Goal: Information Seeking & Learning: Find specific fact

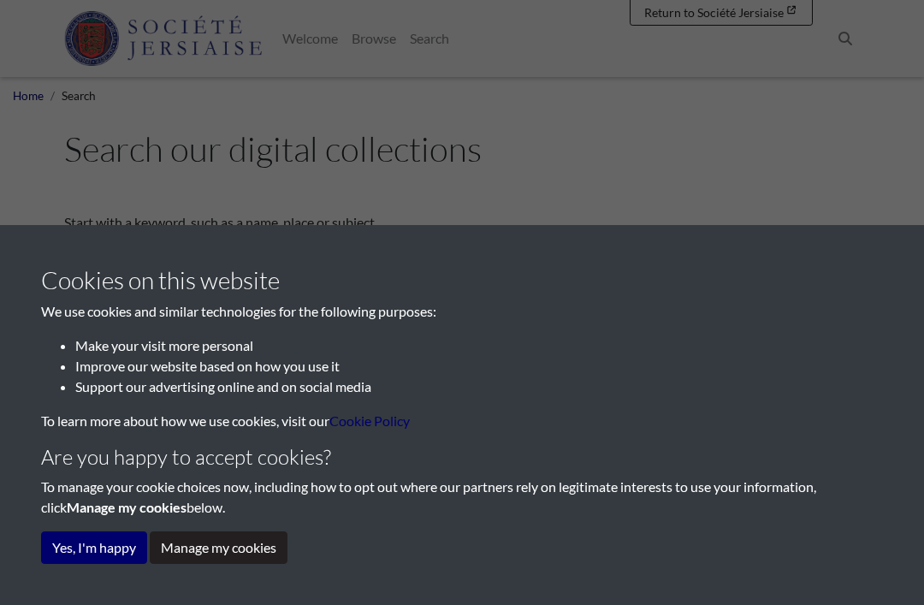
click at [548, 165] on div "Cookies on this website We use cookies and similar technologies for the followi…" at bounding box center [462, 302] width 924 height 605
click at [99, 554] on button "Yes, I'm happy" at bounding box center [94, 547] width 106 height 33
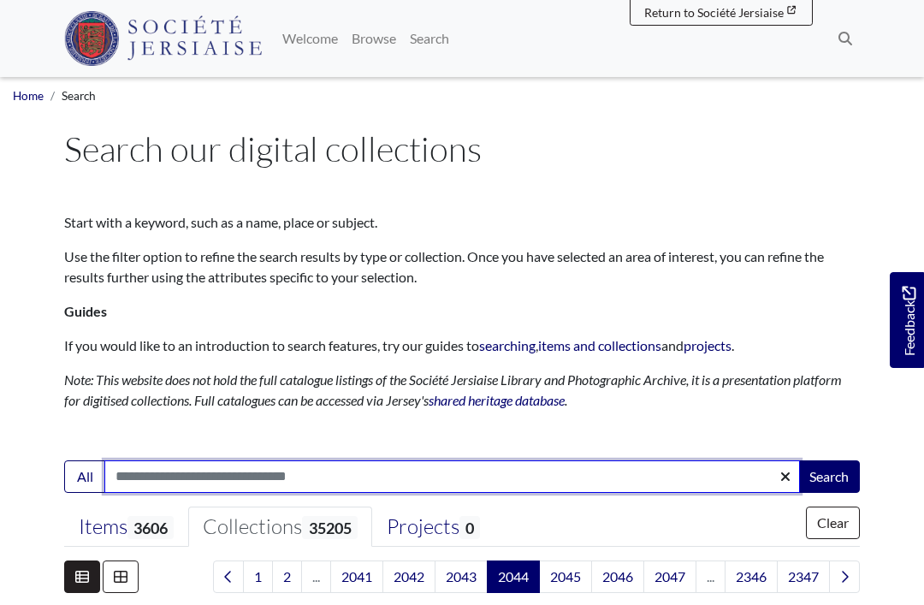
click at [149, 465] on input "Search:" at bounding box center [452, 476] width 696 height 33
type input "**********"
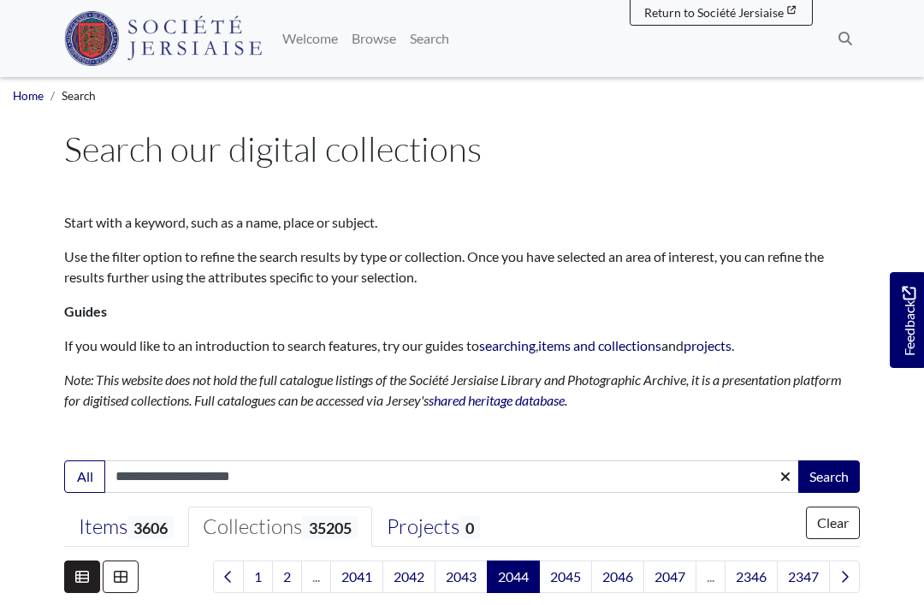
click at [819, 480] on button "Search" at bounding box center [829, 476] width 62 height 33
click at [828, 475] on button "Search" at bounding box center [829, 476] width 62 height 33
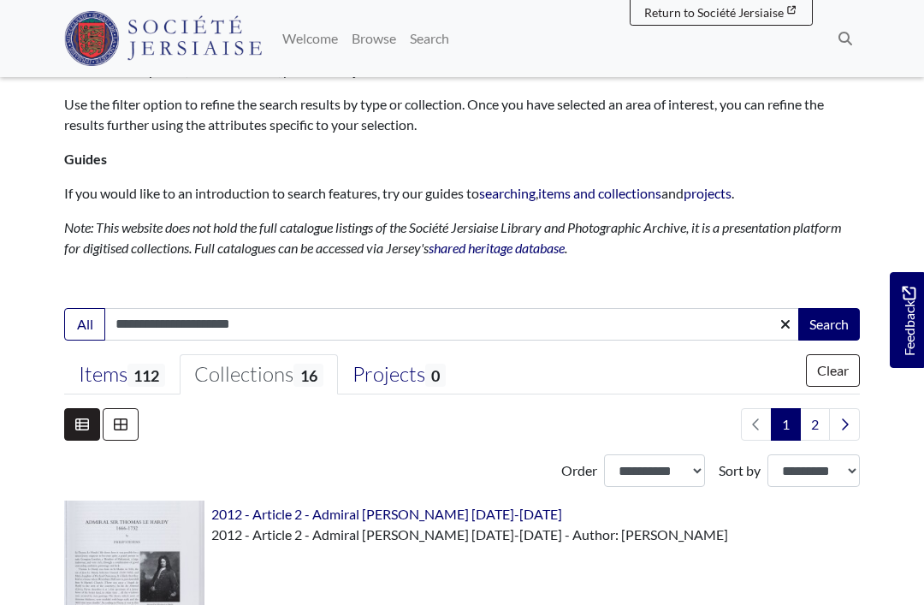
scroll to position [134, 0]
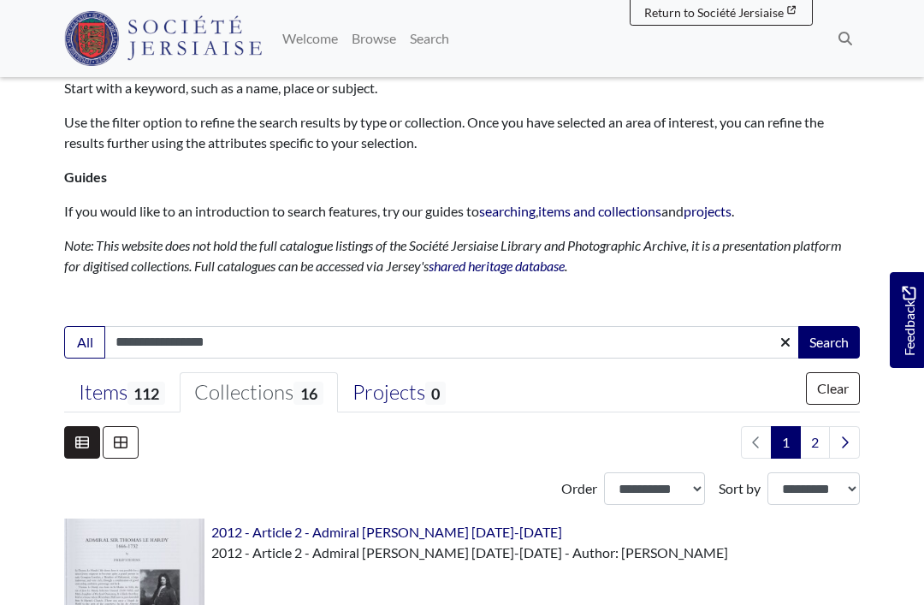
type input "**********"
click at [826, 342] on button "Search" at bounding box center [829, 342] width 62 height 33
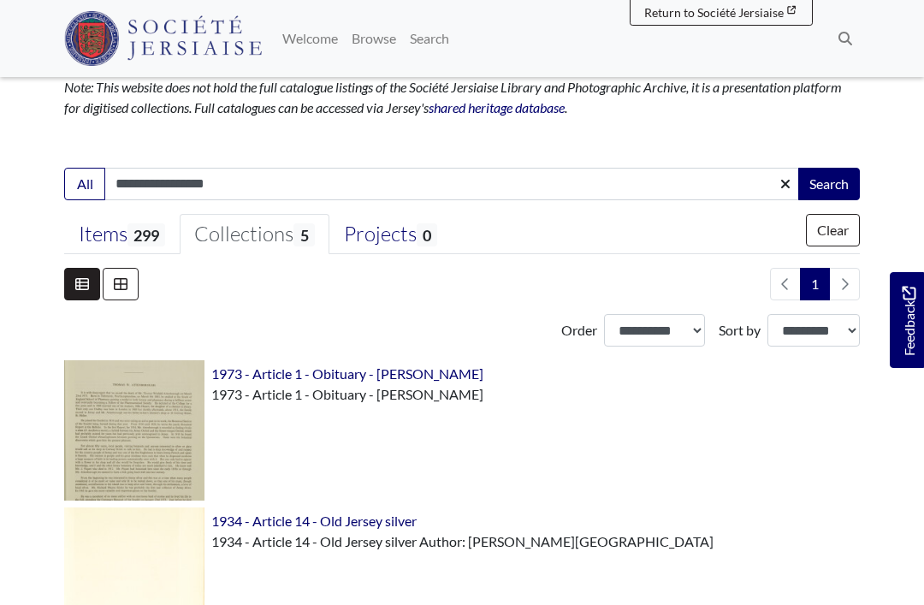
scroll to position [353, 0]
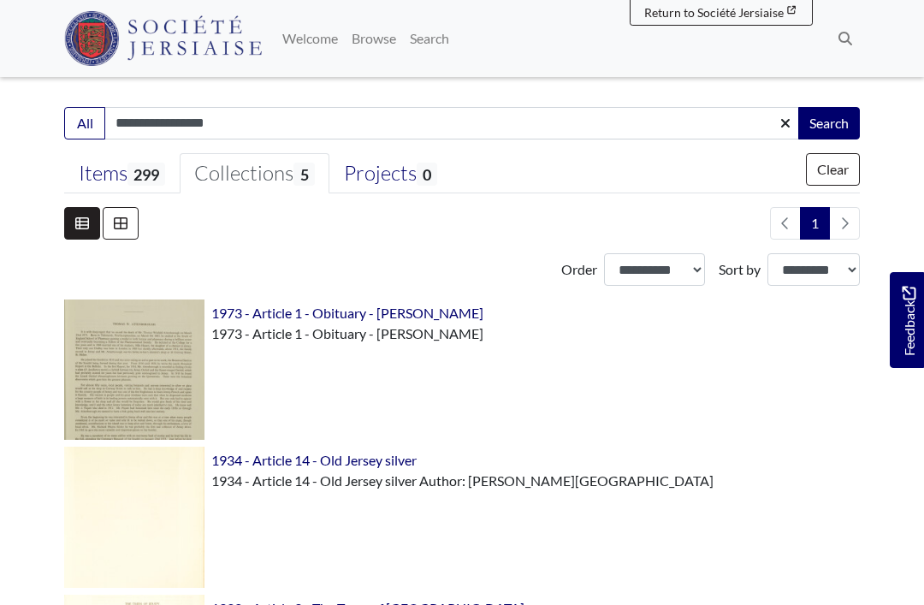
click at [133, 376] on img at bounding box center [134, 369] width 140 height 140
click at [155, 323] on img at bounding box center [134, 369] width 140 height 140
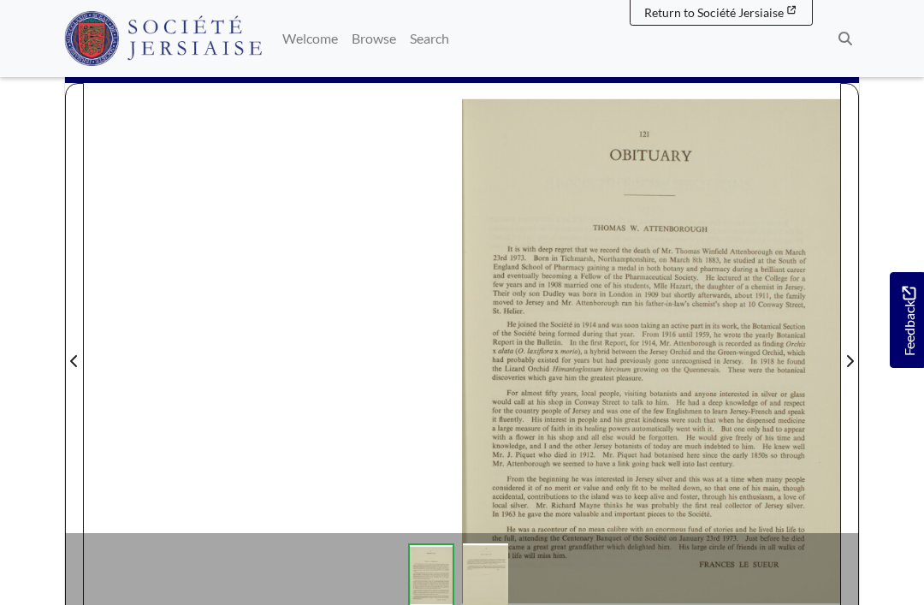
scroll to position [259, 0]
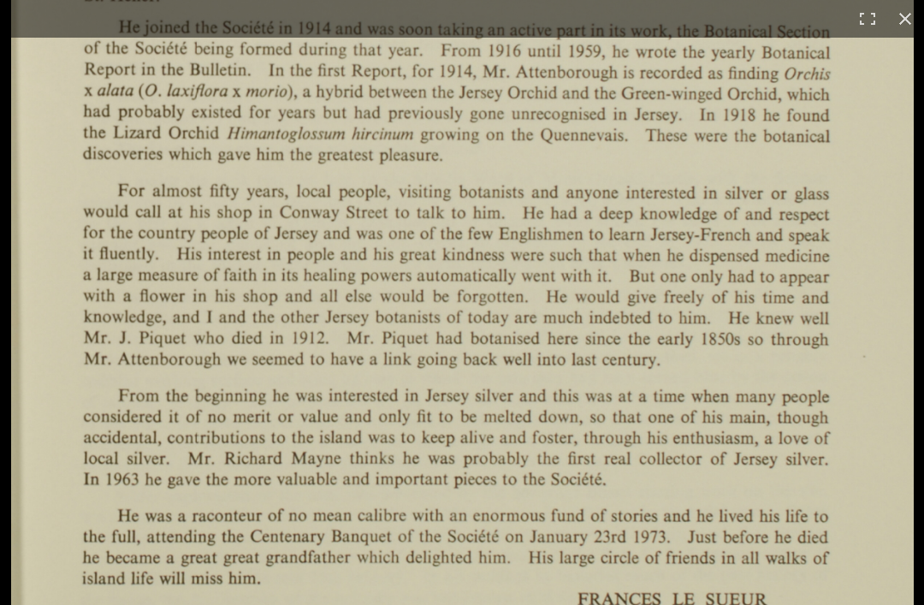
click at [169, 514] on img at bounding box center [462, 90] width 903 height 1277
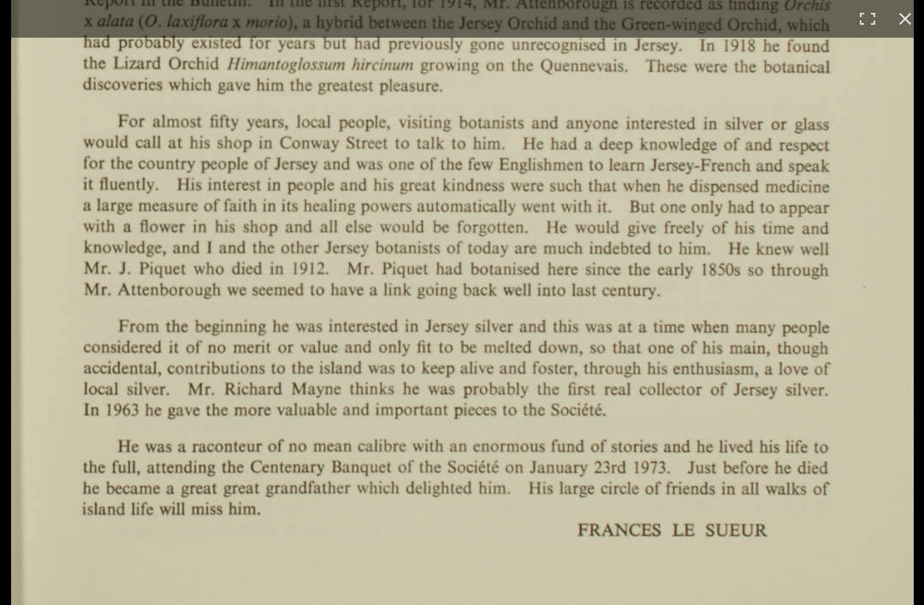
click at [292, 496] on img at bounding box center [462, 21] width 903 height 1277
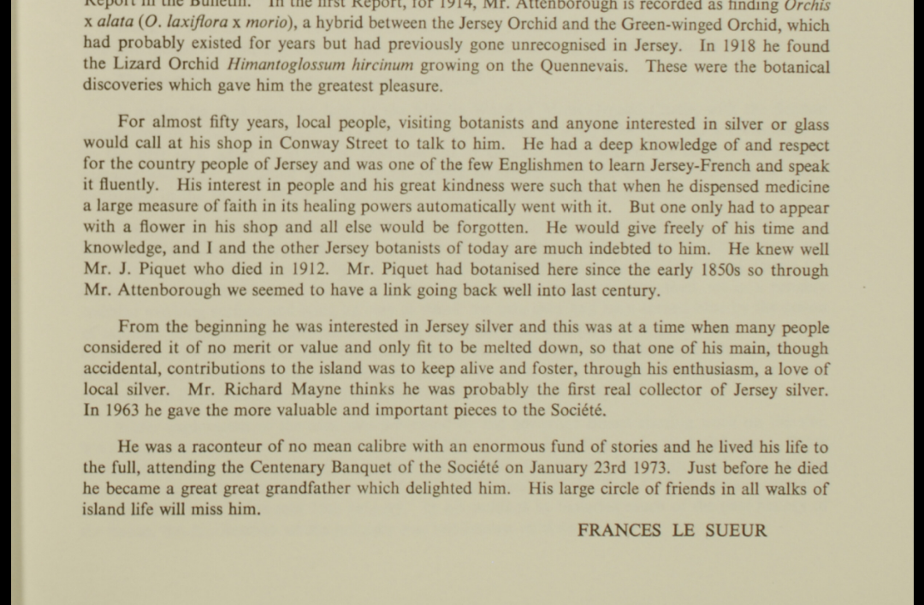
click at [44, 363] on img at bounding box center [462, 21] width 903 height 1277
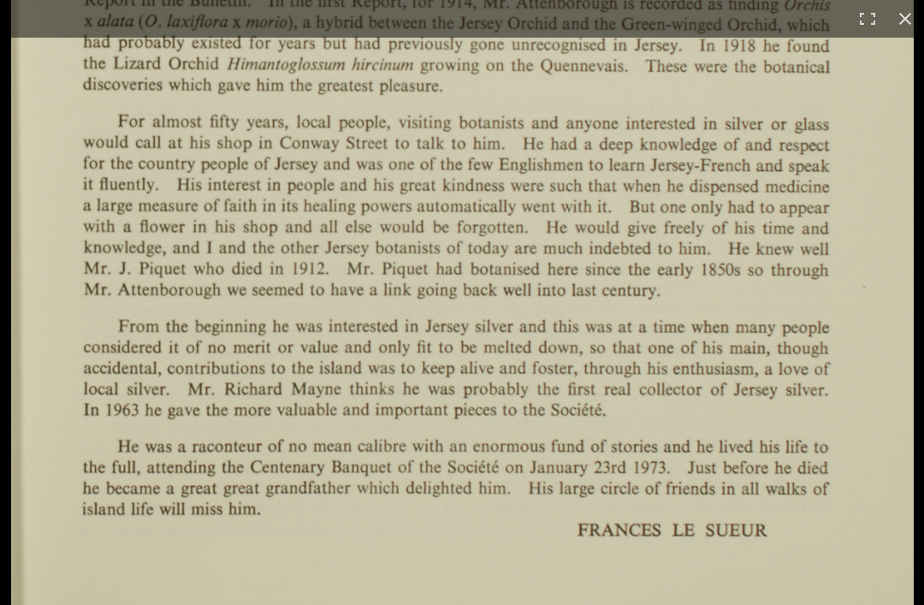
click at [56, 354] on img at bounding box center [462, 21] width 903 height 1277
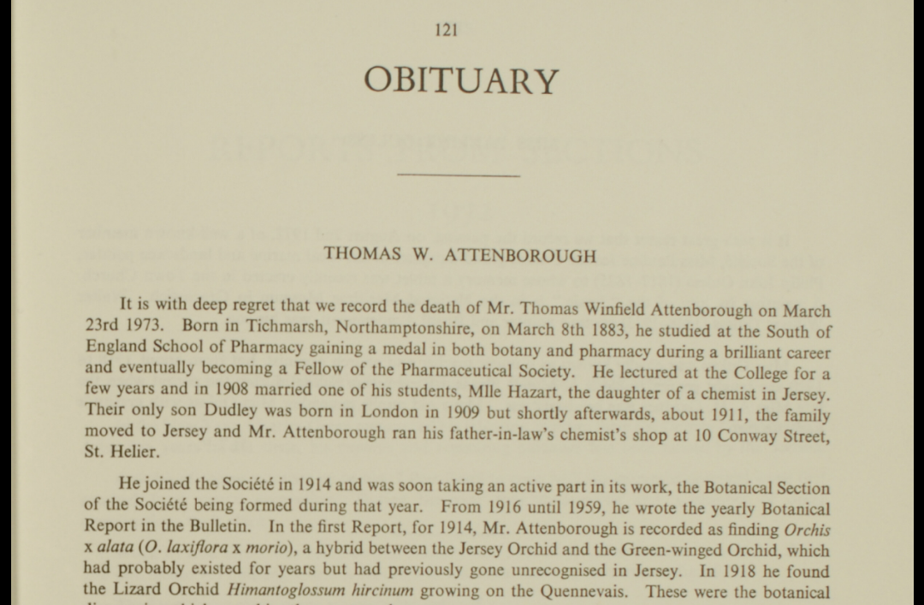
click at [166, 167] on img at bounding box center [462, 546] width 903 height 1277
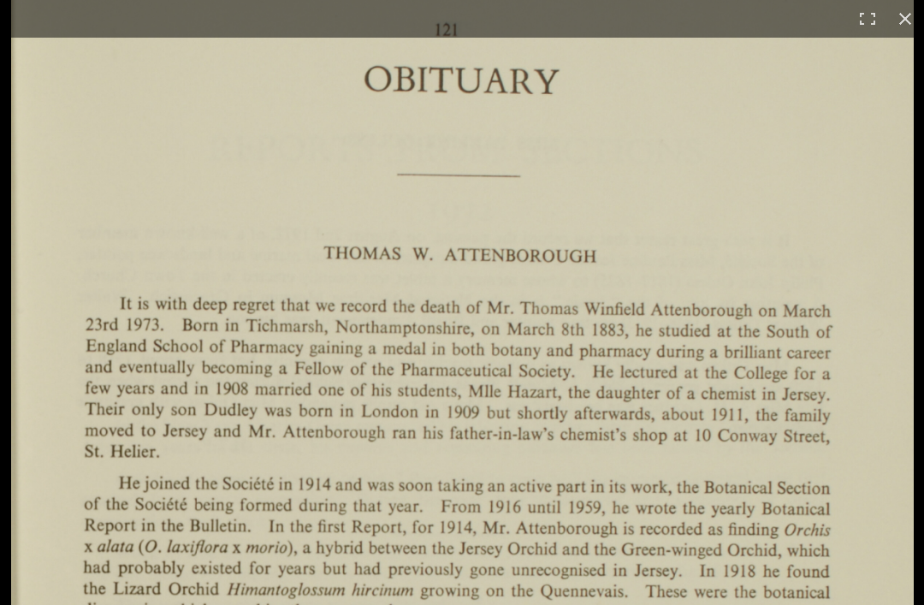
click at [30, 263] on img at bounding box center [462, 546] width 903 height 1277
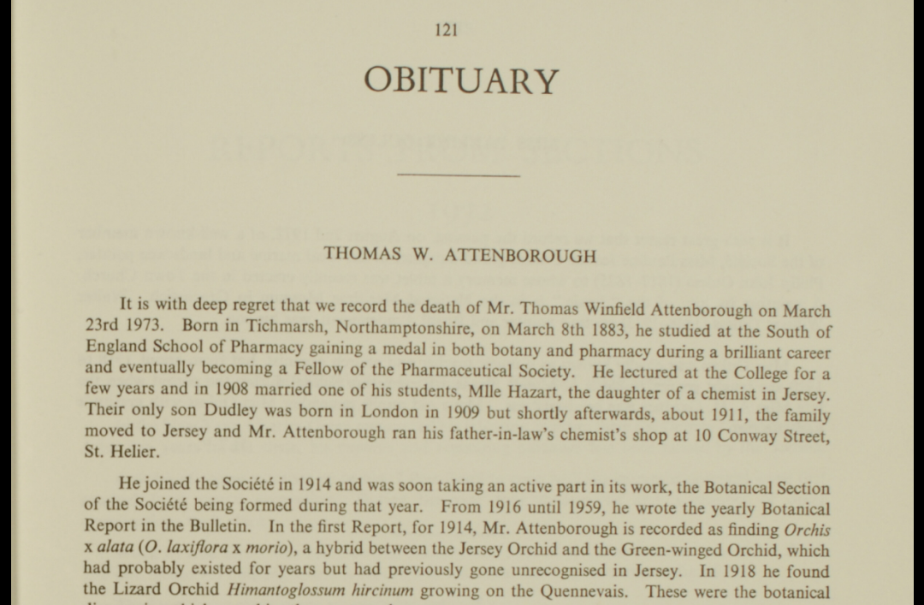
click at [38, 33] on div "1 / 1" at bounding box center [462, 19] width 924 height 38
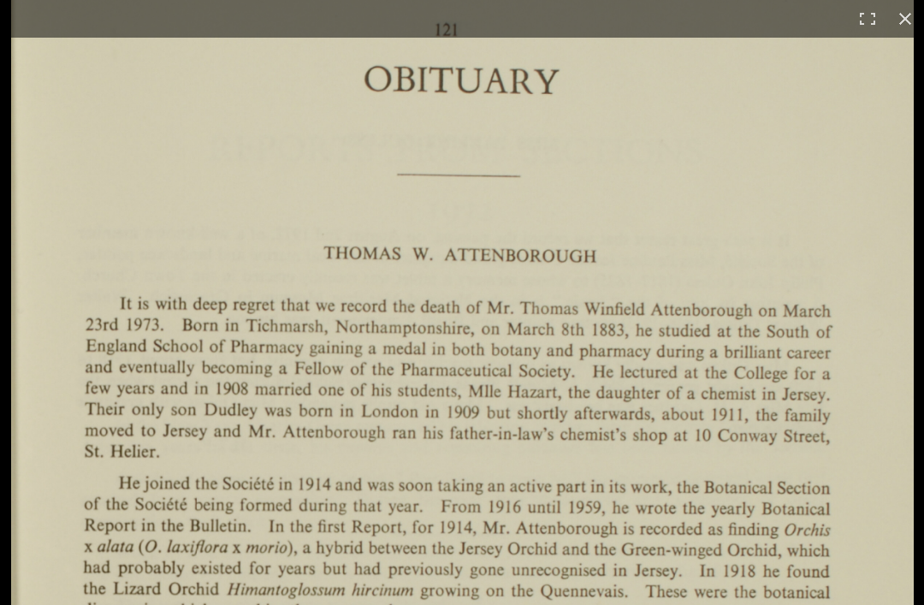
click at [24, 105] on img at bounding box center [462, 546] width 903 height 1277
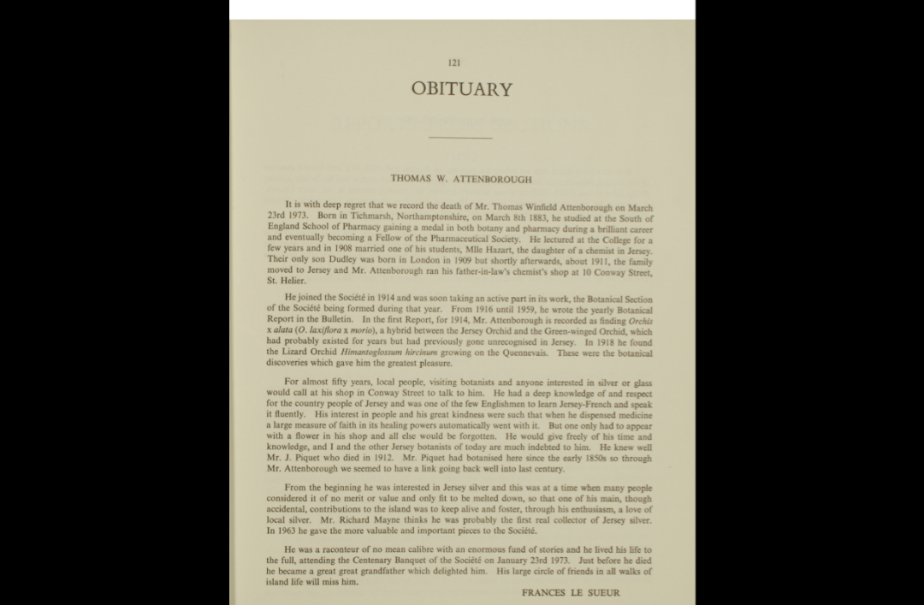
scroll to position [0, 0]
